Goal: Find specific page/section: Find specific page/section

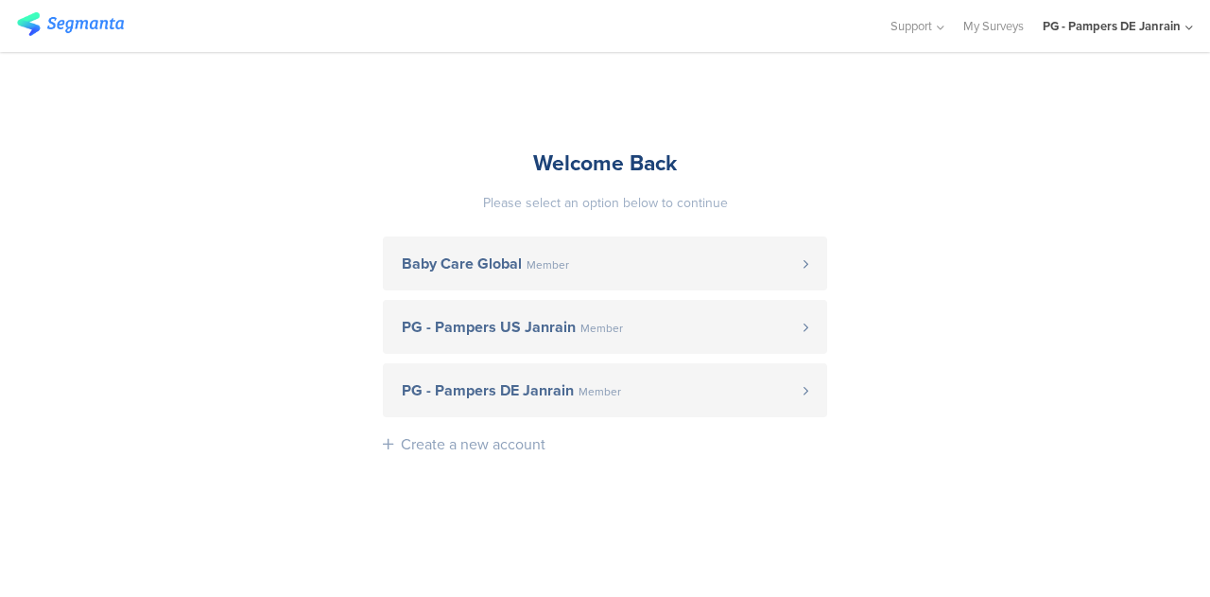
click at [635, 368] on link "PG - Pampers DE Janrain Member" at bounding box center [605, 390] width 444 height 54
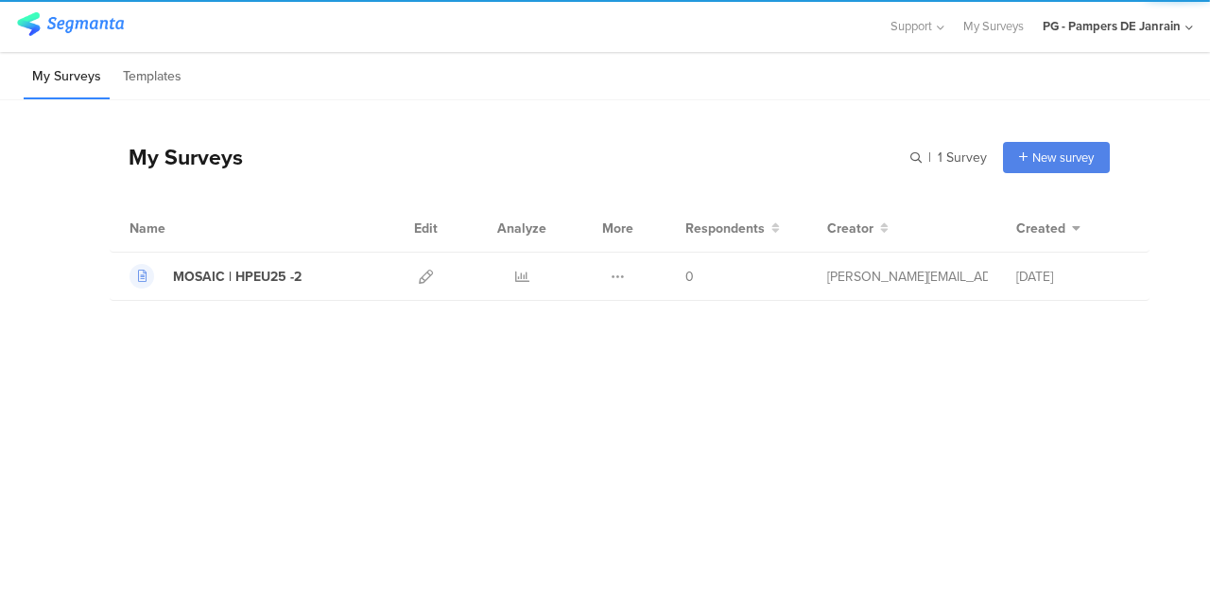
click at [996, 29] on link "My Surveys" at bounding box center [993, 26] width 61 height 52
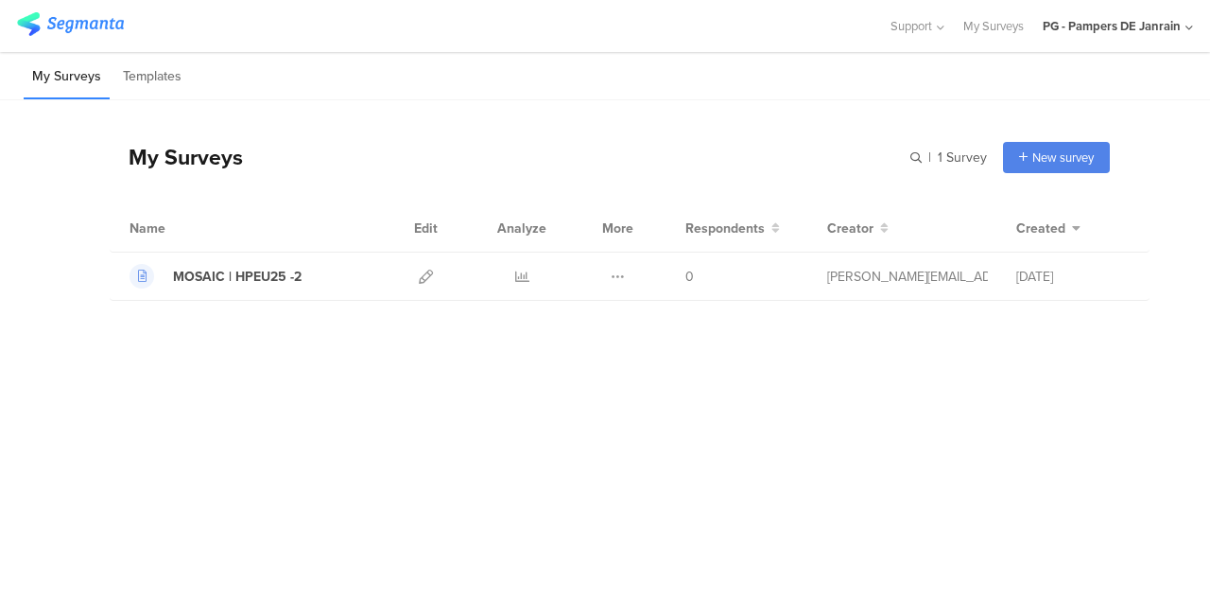
click at [989, 31] on link "My Surveys" at bounding box center [993, 26] width 61 height 52
